Goal: Transaction & Acquisition: Book appointment/travel/reservation

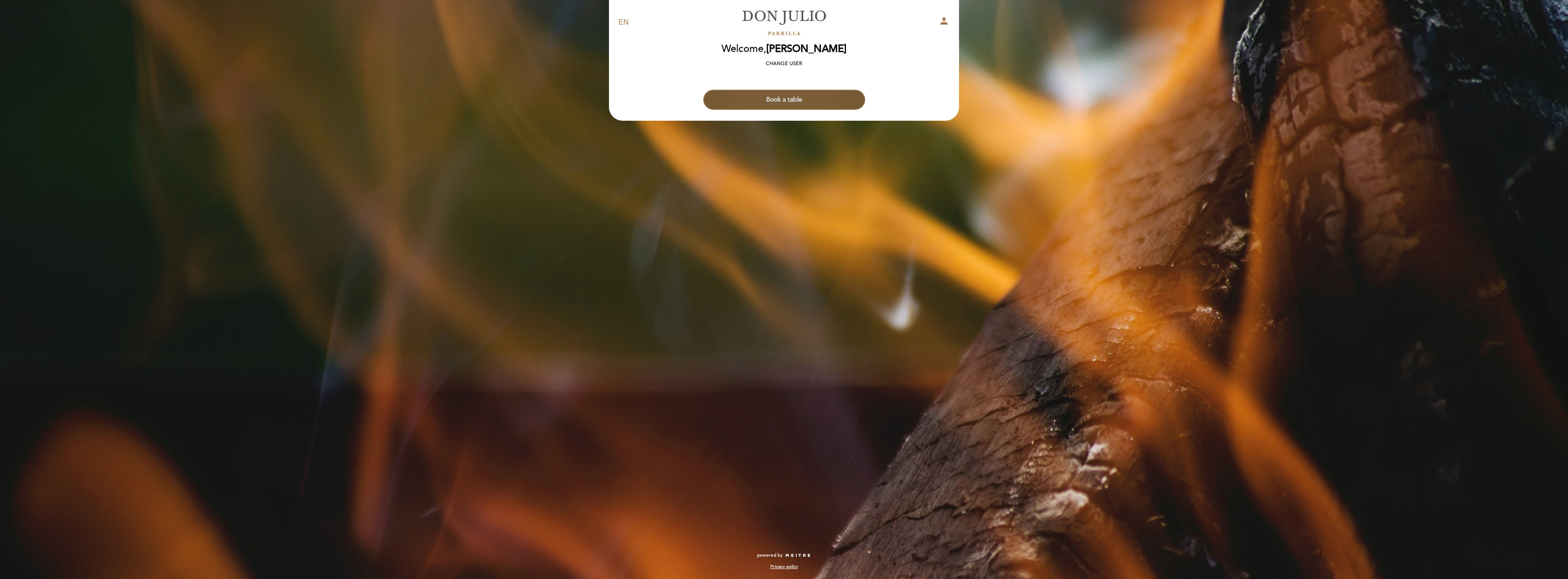
click at [790, 92] on button "Book a table" at bounding box center [784, 100] width 162 height 20
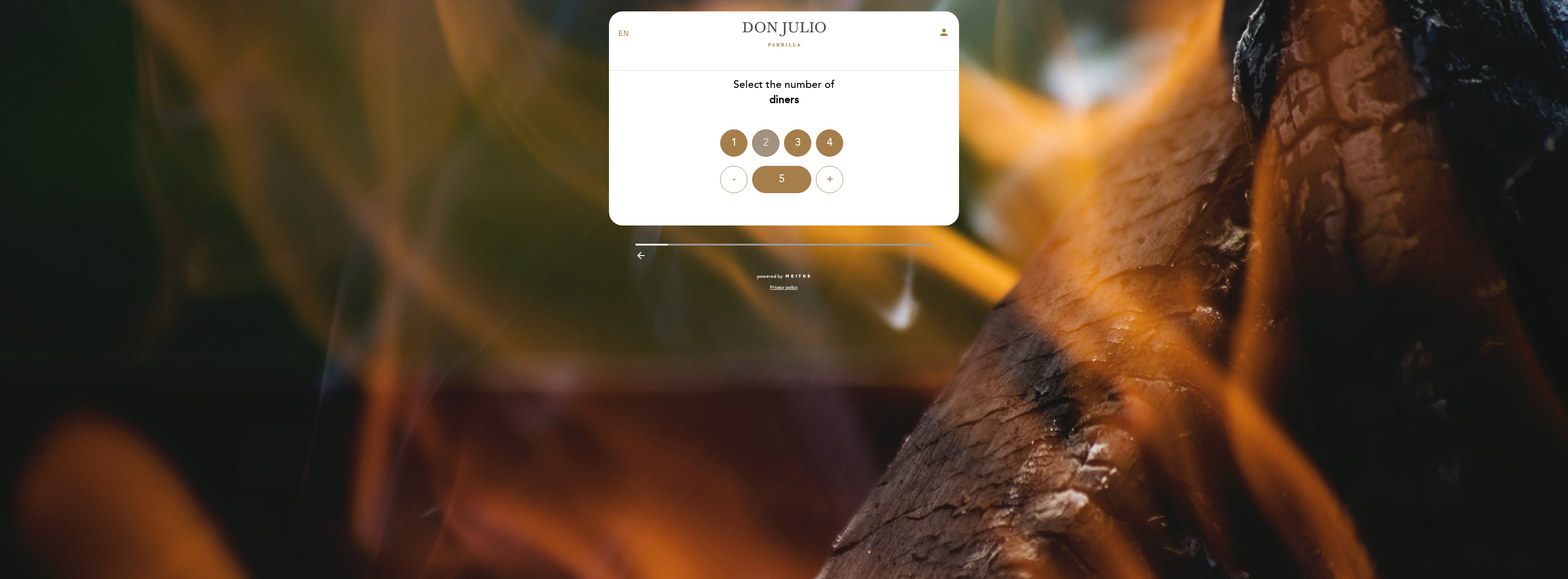
click at [769, 136] on div "2" at bounding box center [766, 143] width 27 height 27
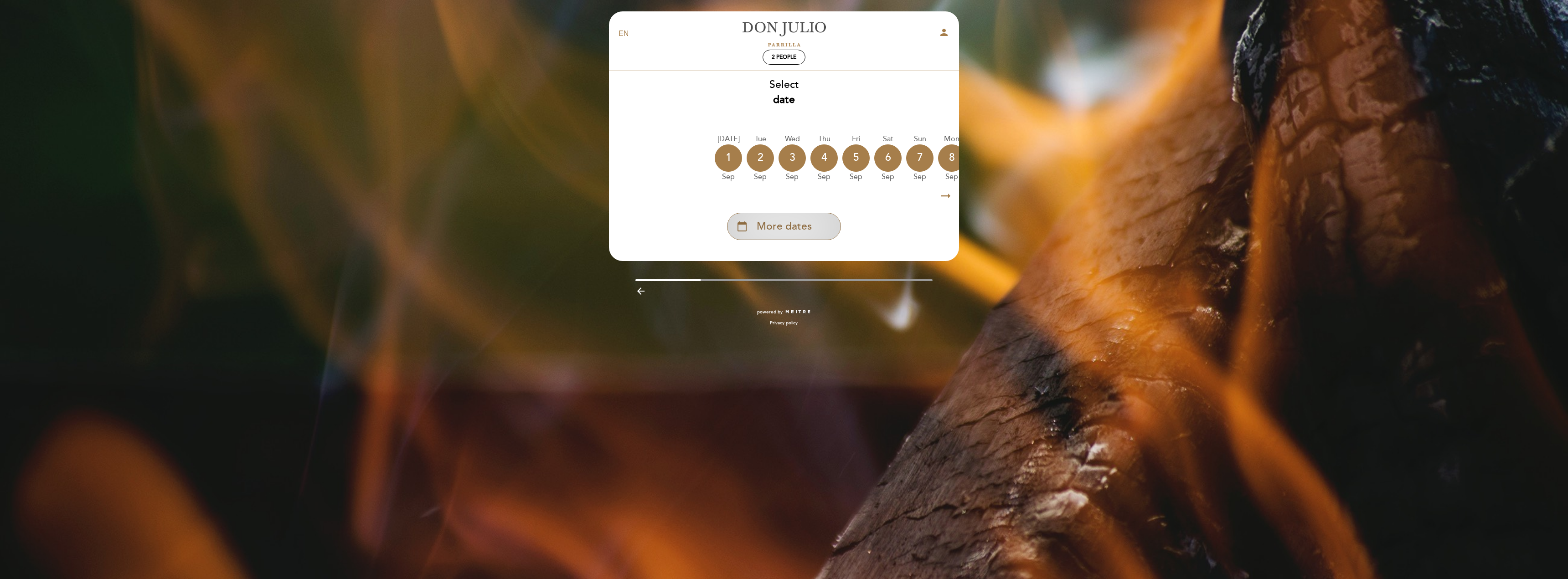
click at [796, 228] on span "More dates" at bounding box center [784, 226] width 55 height 15
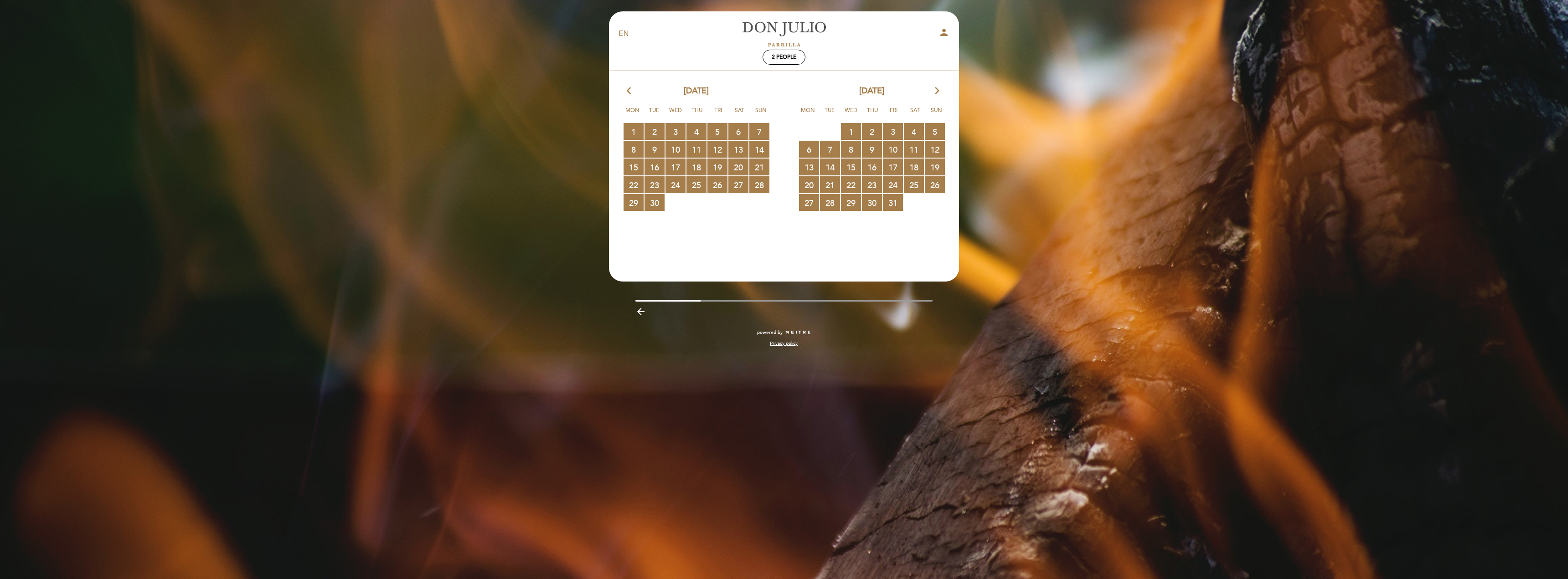
click at [937, 90] on icon "arrow_forward_ios" at bounding box center [937, 91] width 8 height 12
click at [673, 205] on span "29 RESERVATIONS AVAILABLE" at bounding box center [675, 203] width 20 height 17
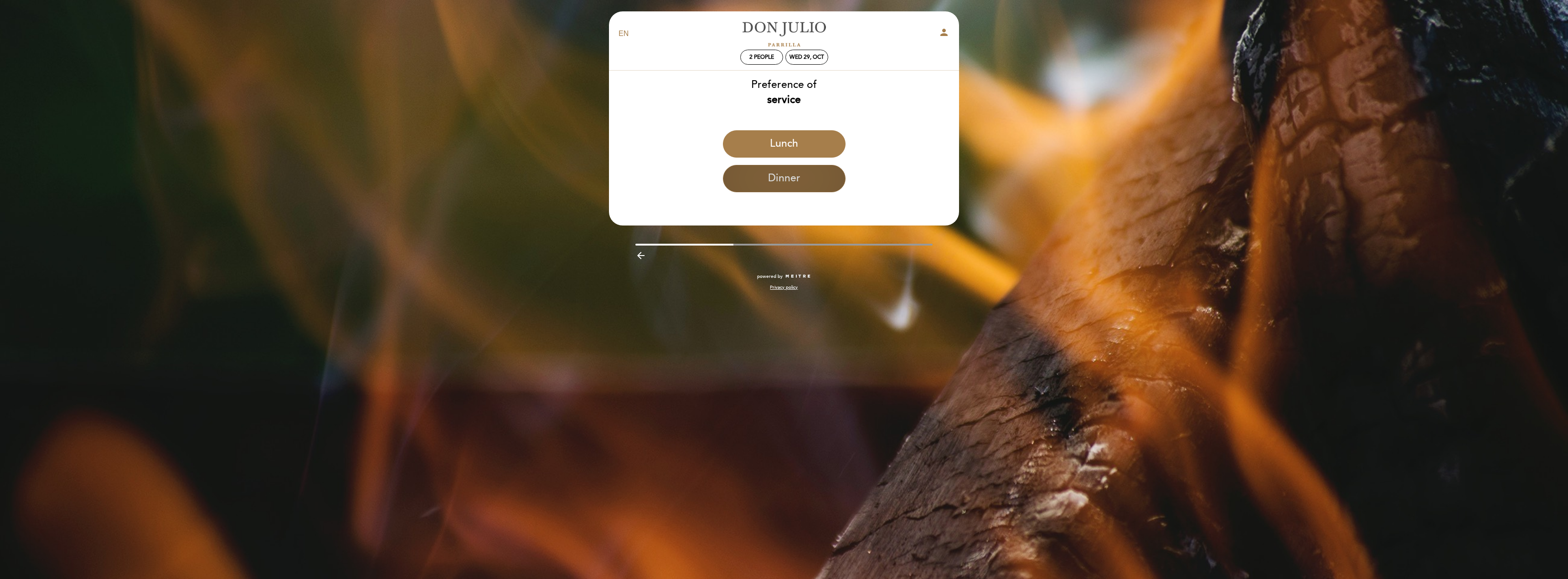
click at [759, 178] on button "Dinner" at bounding box center [784, 178] width 122 height 27
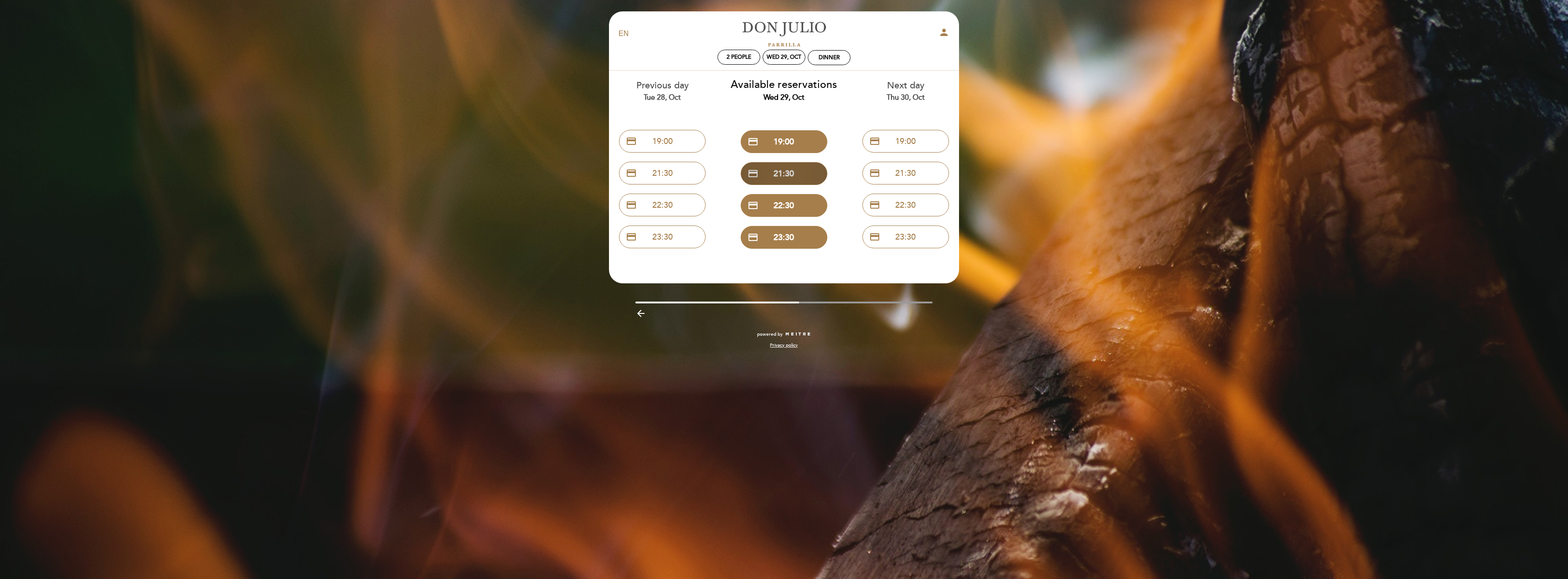
click at [777, 180] on button "credit_card 21:30" at bounding box center [784, 173] width 86 height 23
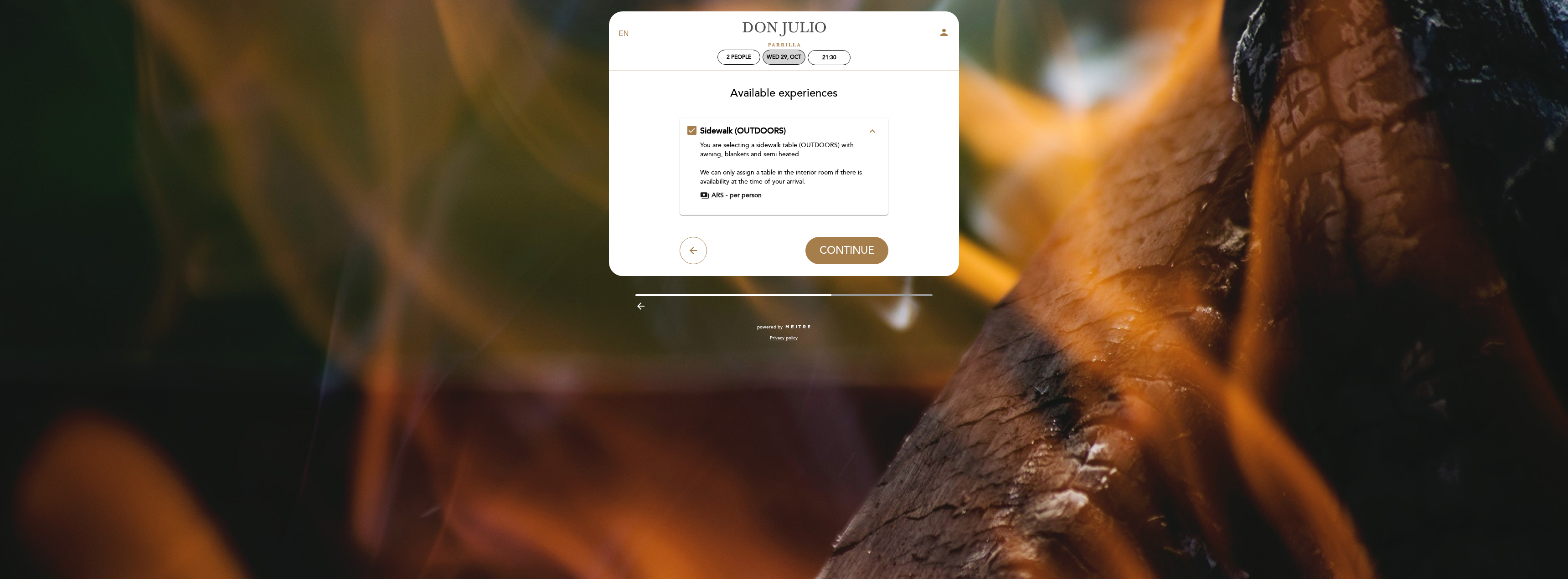
click at [772, 50] on div "Wed 29, Oct" at bounding box center [784, 57] width 43 height 15
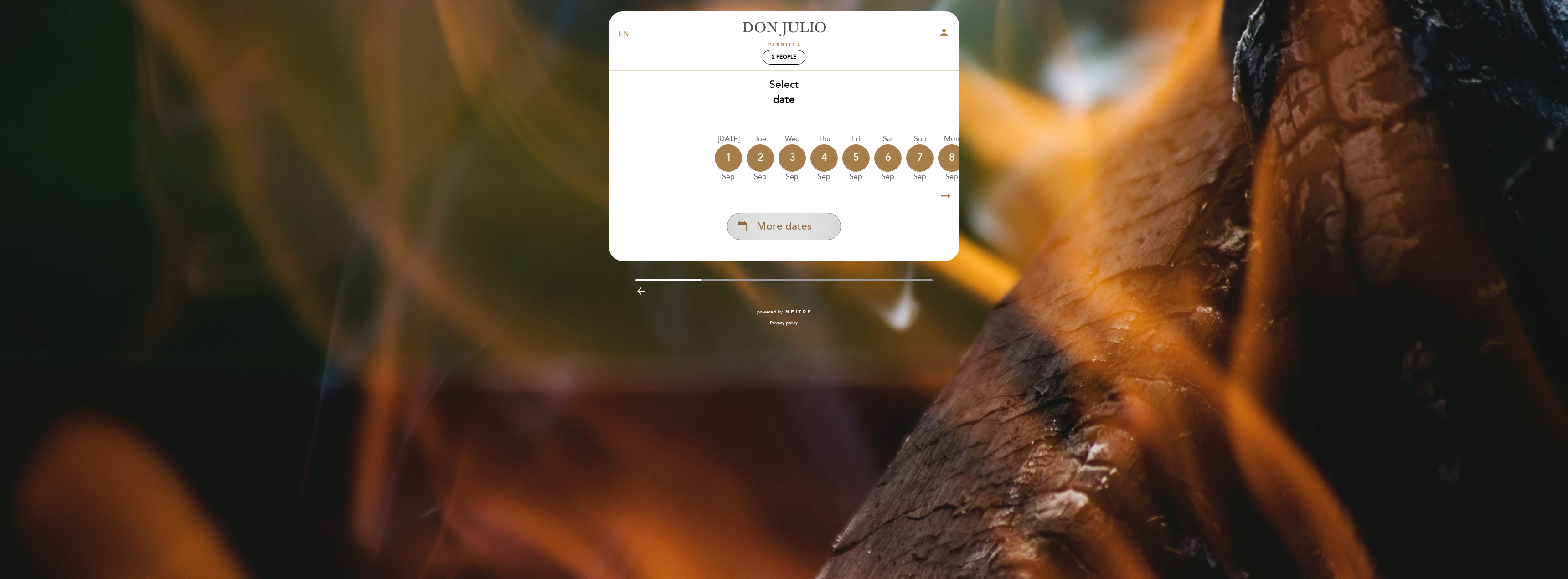
click at [786, 224] on span "More dates" at bounding box center [784, 226] width 55 height 15
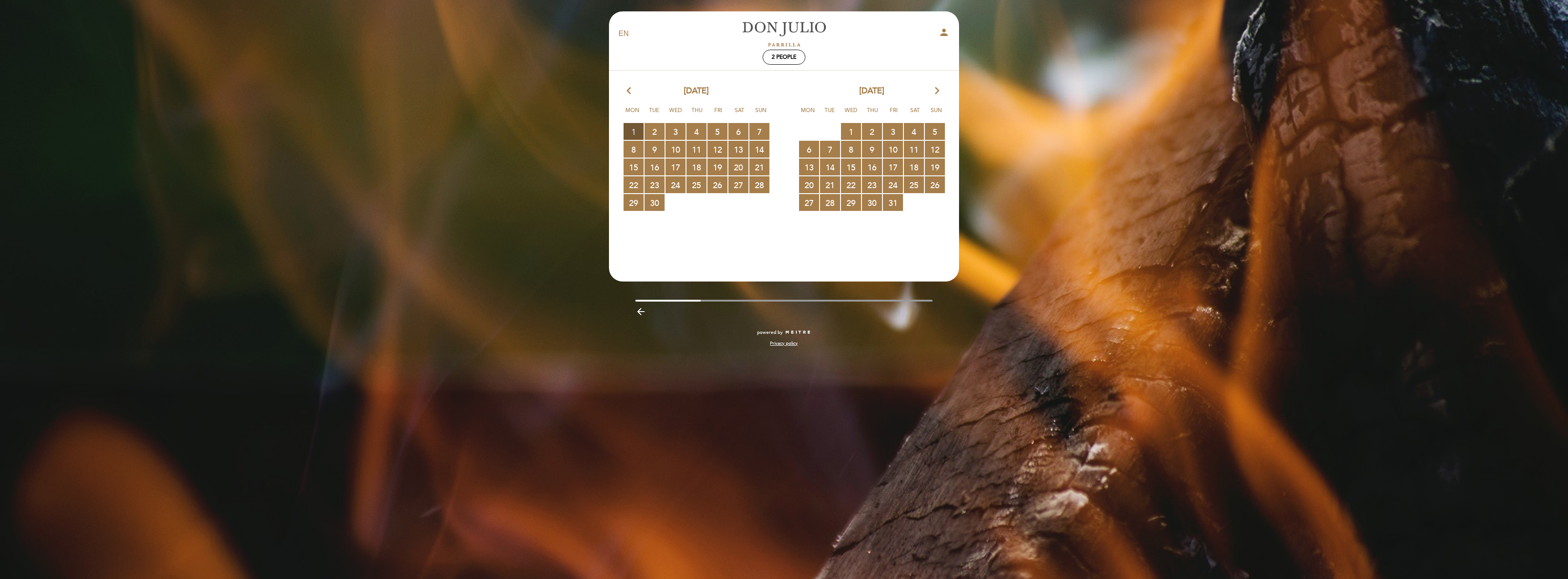
click at [628, 131] on span "1 RESERVATIONS AVAILABLE" at bounding box center [633, 131] width 20 height 17
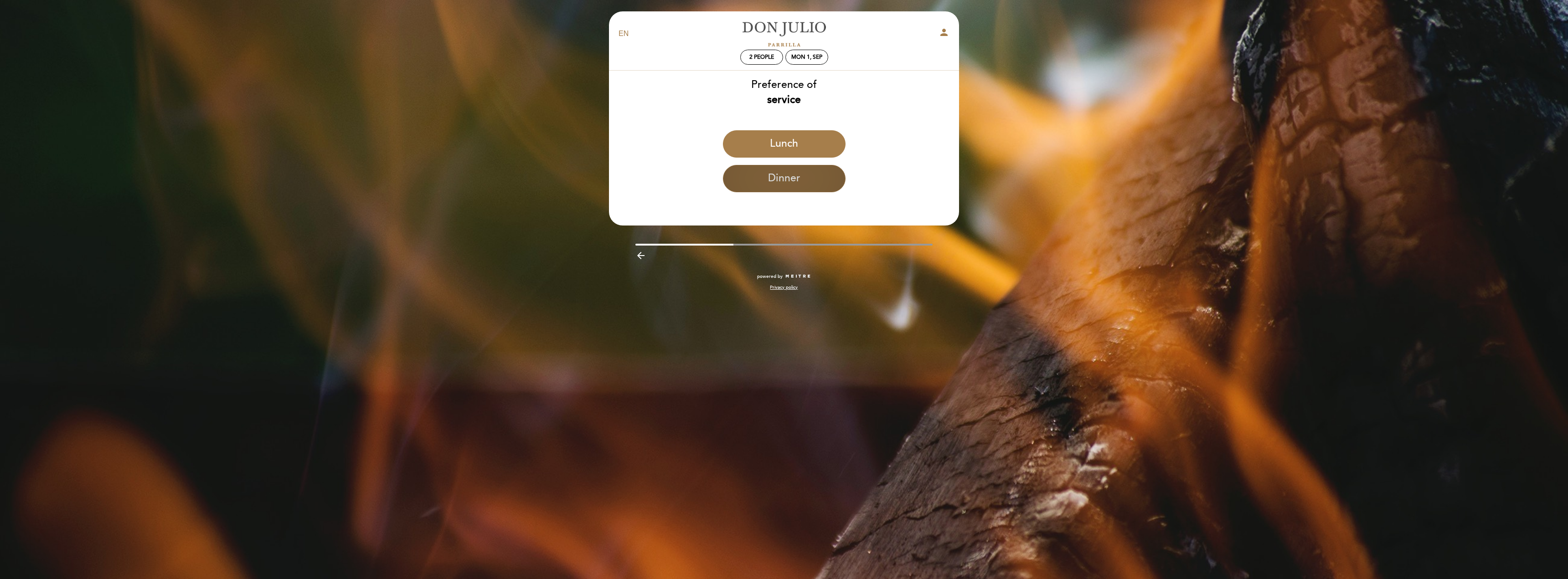
click at [782, 183] on button "Dinner" at bounding box center [784, 178] width 122 height 27
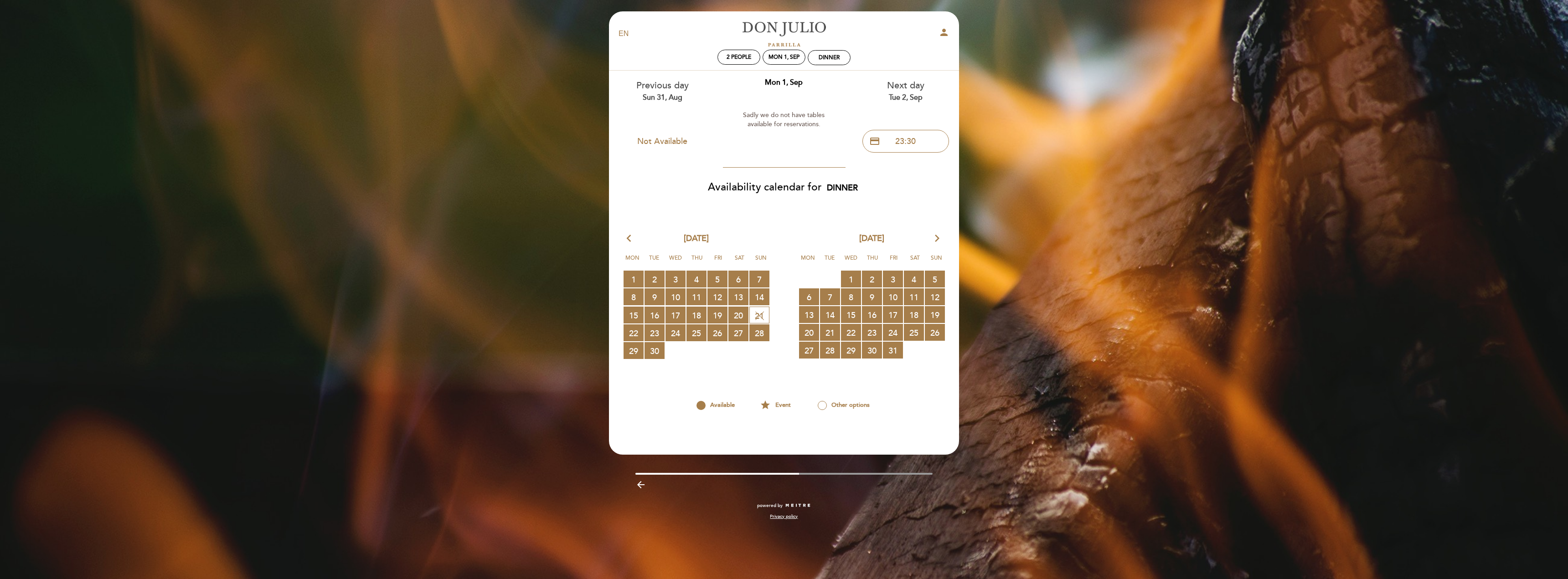
click at [939, 238] on icon "arrow_forward_ios" at bounding box center [937, 238] width 8 height 12
click at [676, 356] on span "29 RESERVATIONS AVAILABLE" at bounding box center [675, 350] width 20 height 17
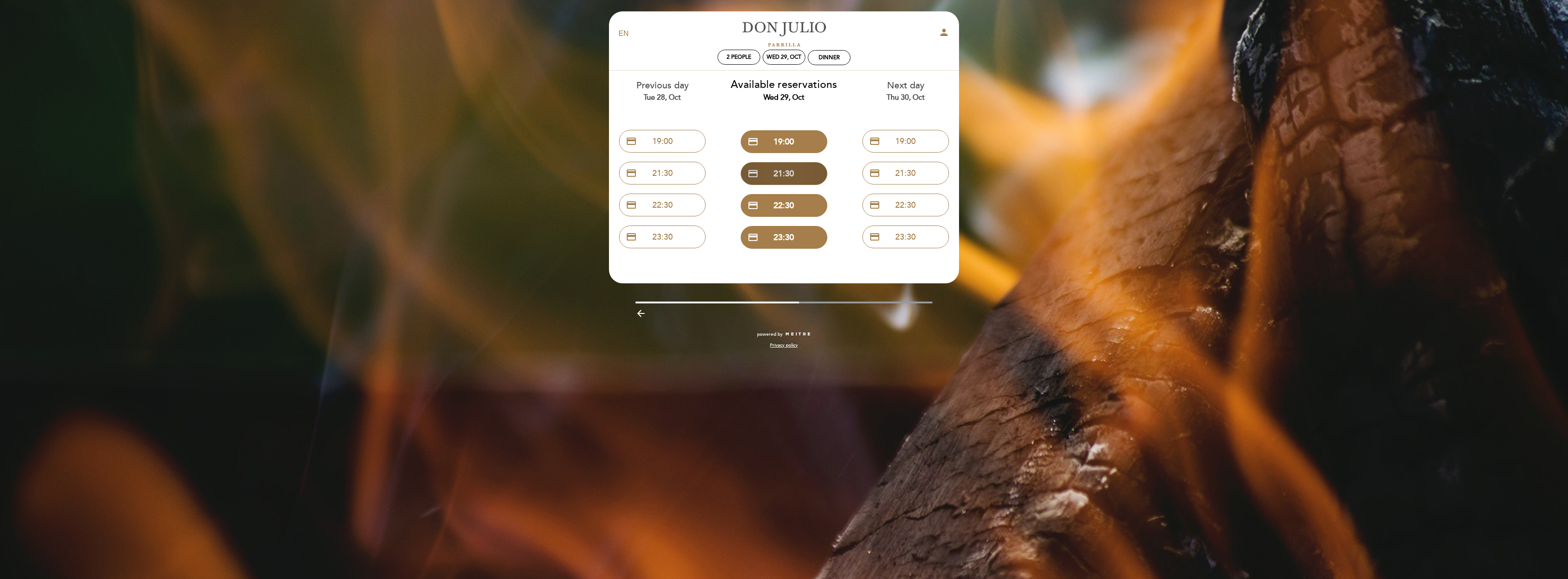
click at [785, 172] on button "credit_card 21:30" at bounding box center [784, 173] width 86 height 23
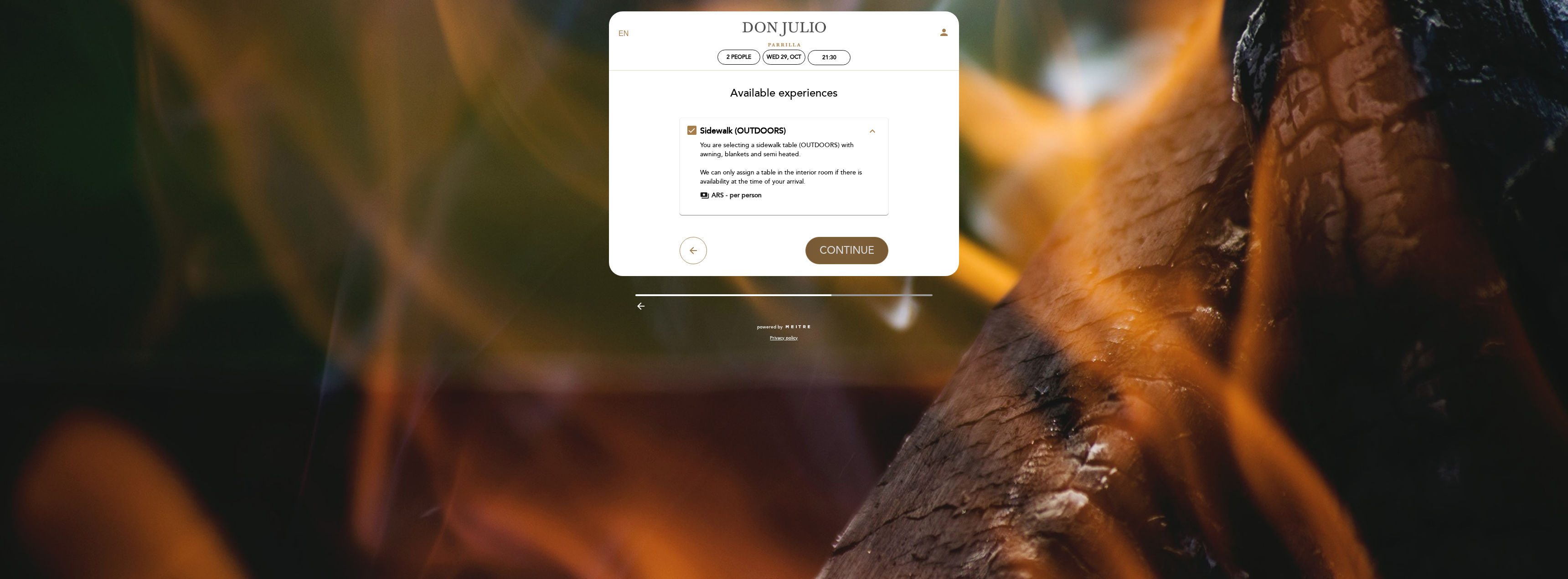
click at [834, 254] on span "CONTINUE" at bounding box center [847, 250] width 55 height 13
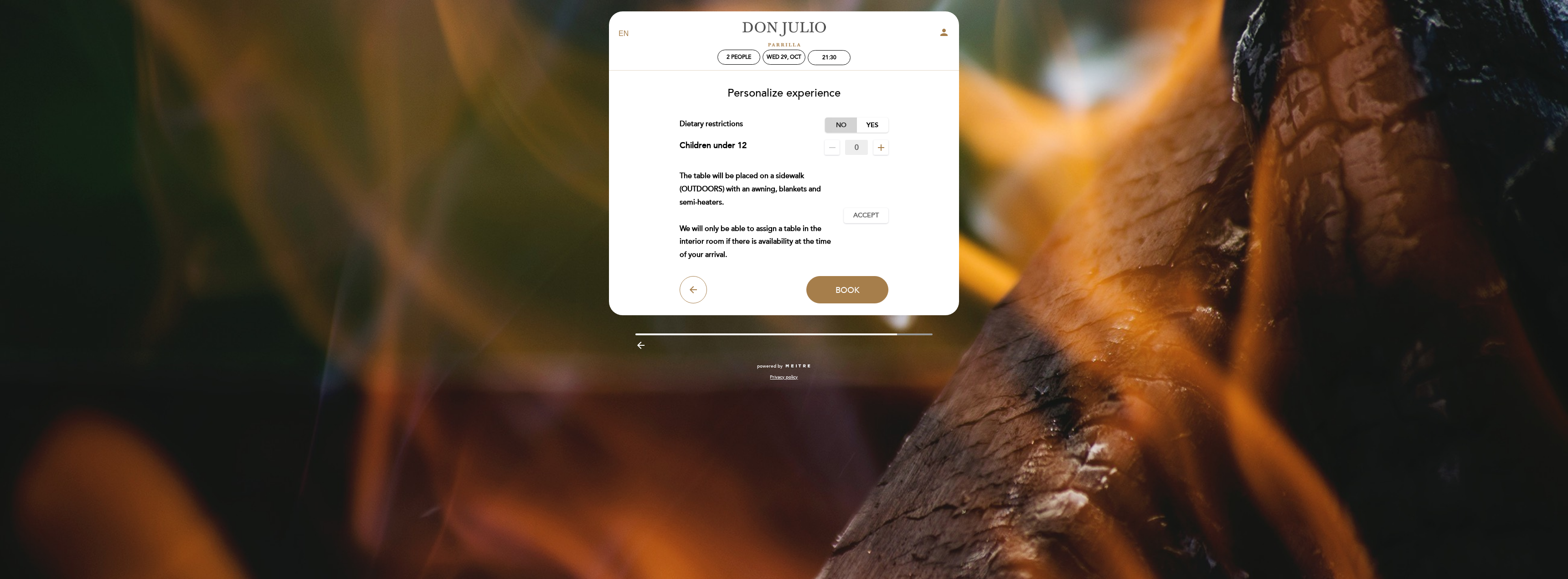
click at [842, 126] on label "No" at bounding box center [841, 125] width 32 height 15
click at [859, 219] on span "Accept" at bounding box center [866, 216] width 26 height 10
click at [838, 297] on button "Book" at bounding box center [847, 290] width 82 height 27
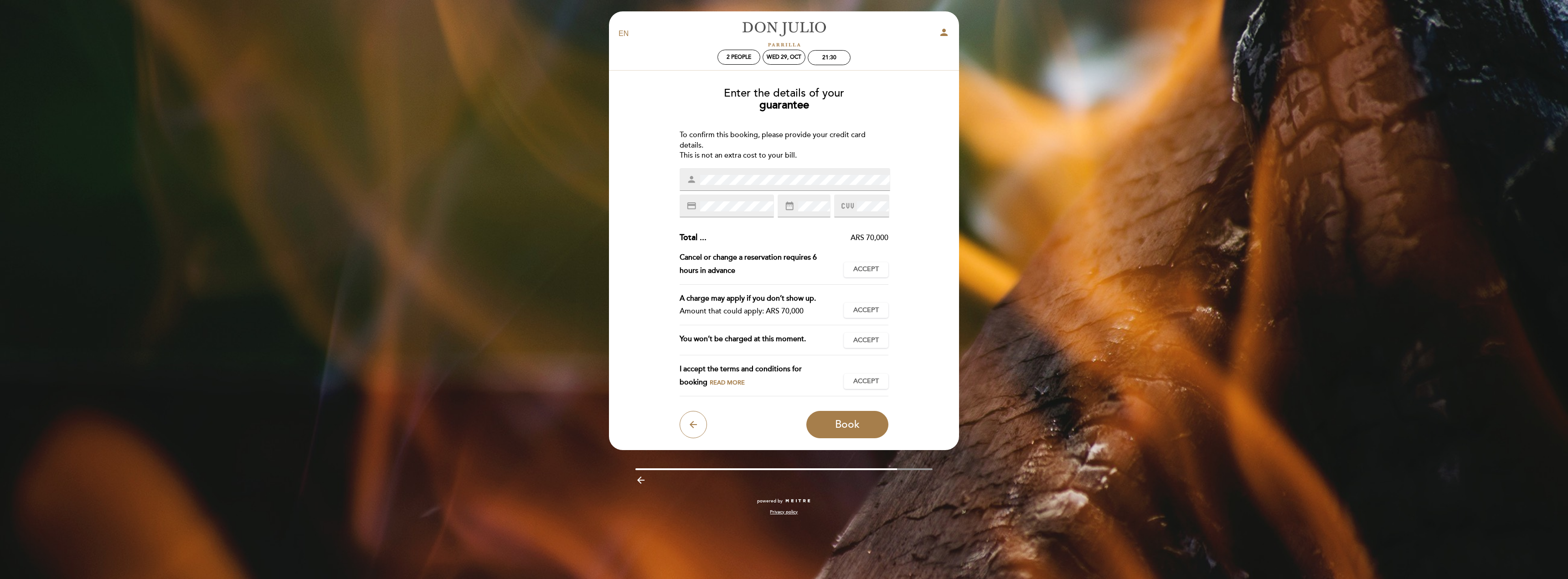
click at [922, 249] on div "Enter the details of your guarantee To confirm this booking, please provide you…" at bounding box center [784, 259] width 337 height 358
click at [872, 384] on span "Accept" at bounding box center [866, 381] width 26 height 10
click at [867, 339] on span "Accept" at bounding box center [866, 341] width 26 height 10
click at [867, 316] on button "Accept Accepted" at bounding box center [866, 310] width 44 height 15
click at [867, 271] on span "Accept" at bounding box center [866, 269] width 26 height 10
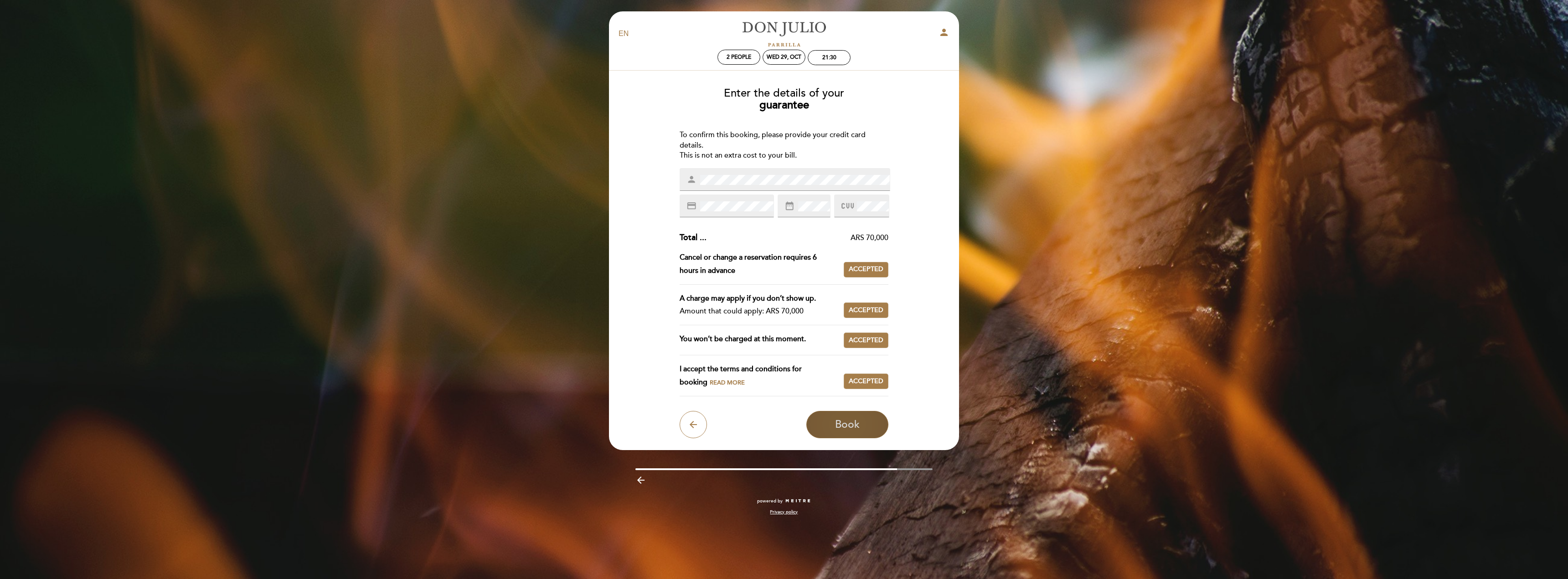
click at [854, 423] on span "Book" at bounding box center [847, 424] width 24 height 13
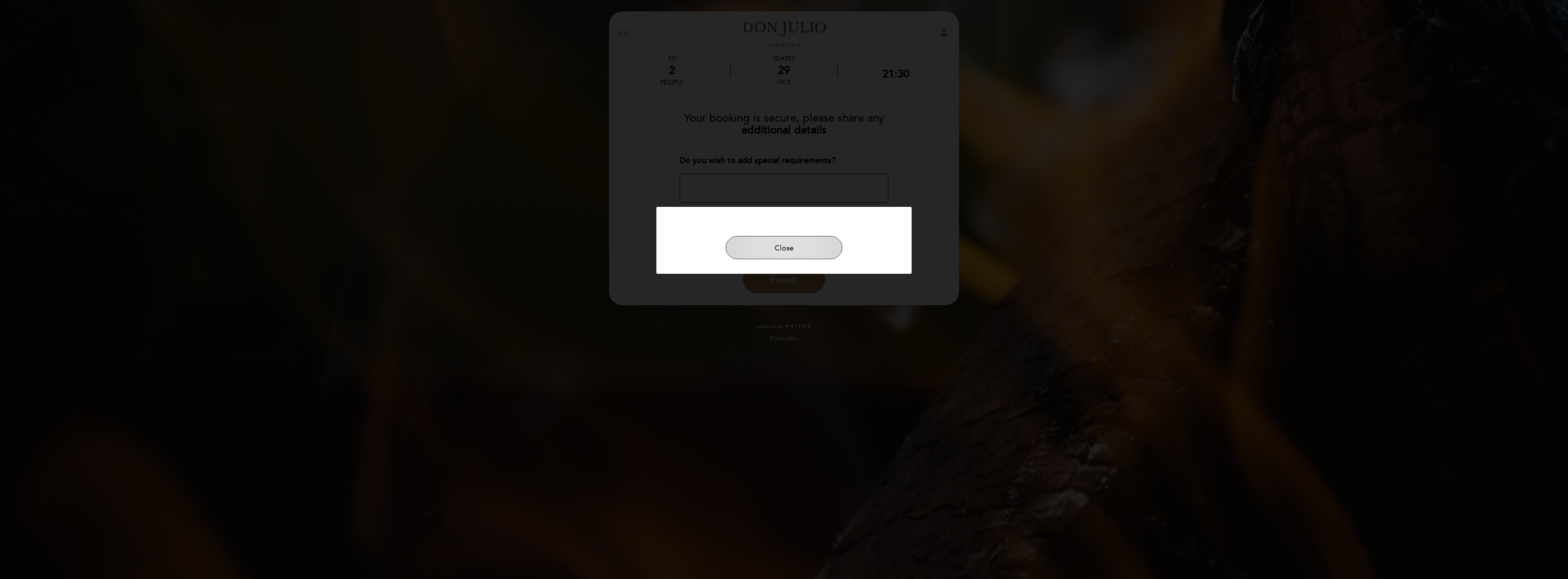
click at [798, 249] on button "Close" at bounding box center [784, 248] width 117 height 24
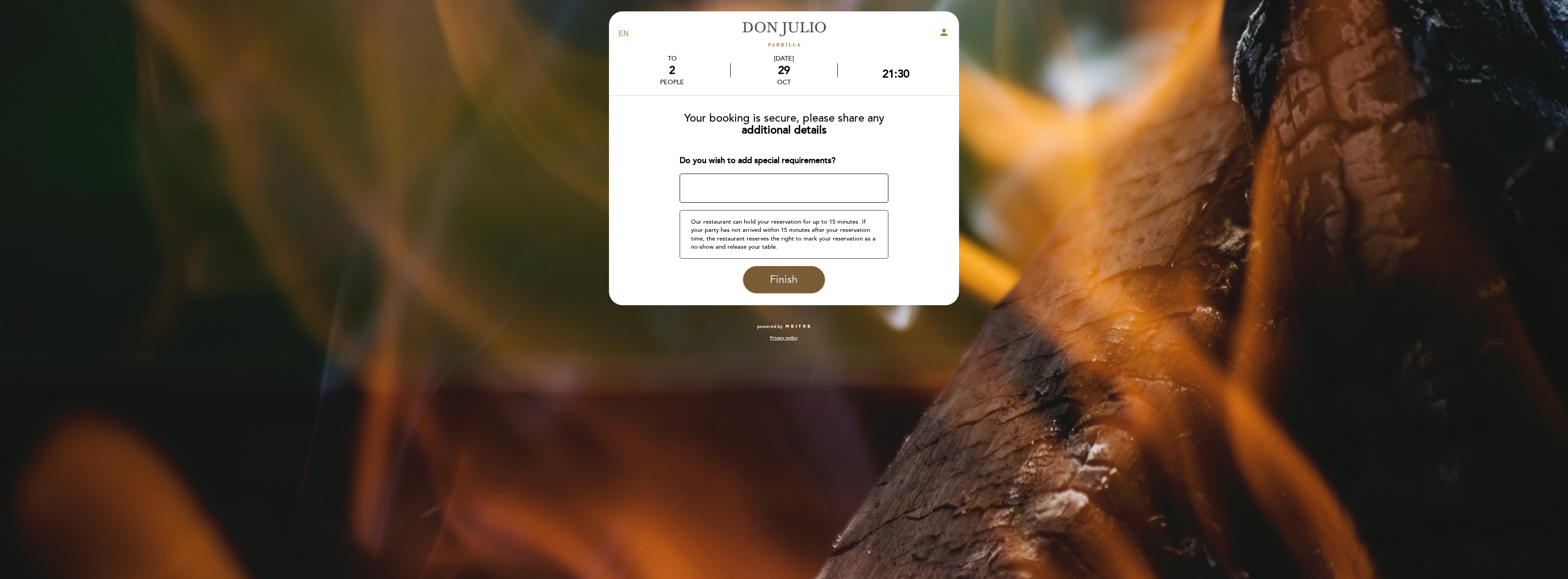
click at [791, 282] on span "Finish" at bounding box center [784, 279] width 28 height 13
